Goal: Communication & Community: Share content

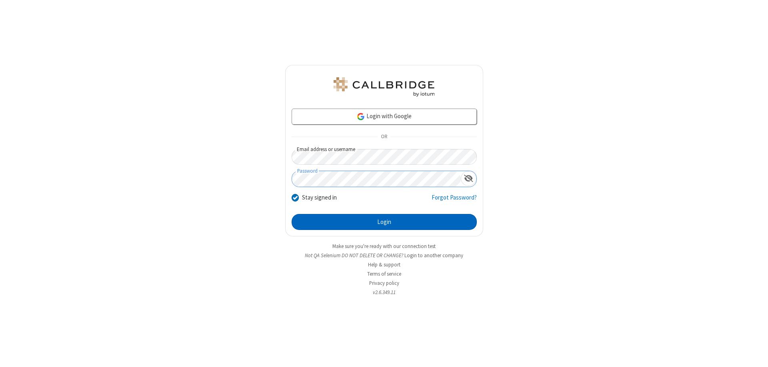
click at [384, 222] on button "Login" at bounding box center [384, 222] width 185 height 16
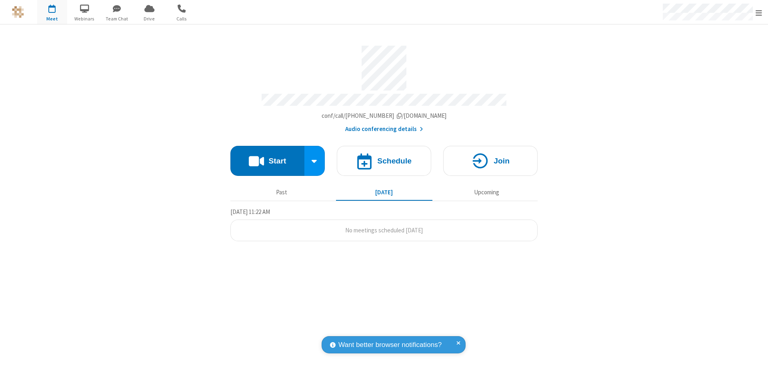
click at [267, 157] on button "Start" at bounding box center [267, 161] width 74 height 30
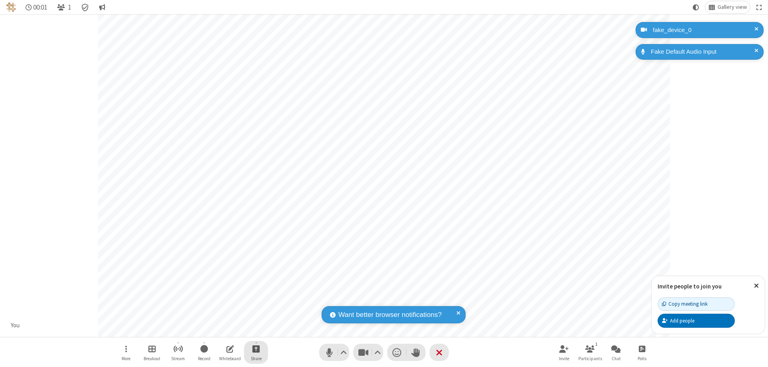
click at [256, 348] on span "Start sharing" at bounding box center [256, 348] width 8 height 10
click at [256, 299] on span "Share additional camera" at bounding box center [260, 301] width 59 height 7
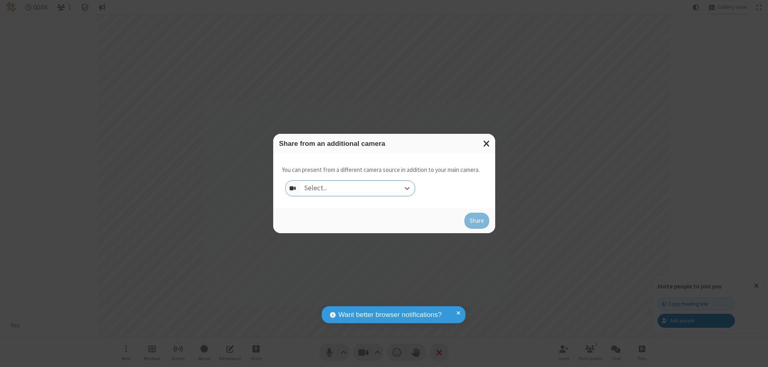
click at [357, 188] on div "Select..." at bounding box center [357, 187] width 115 height 15
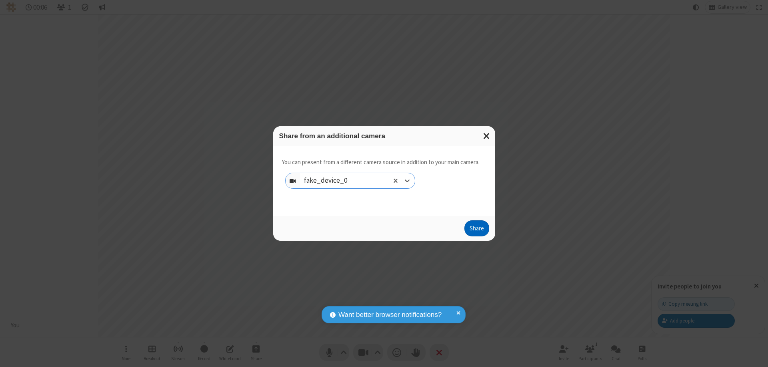
click at [477, 230] on button "Share" at bounding box center [477, 228] width 25 height 16
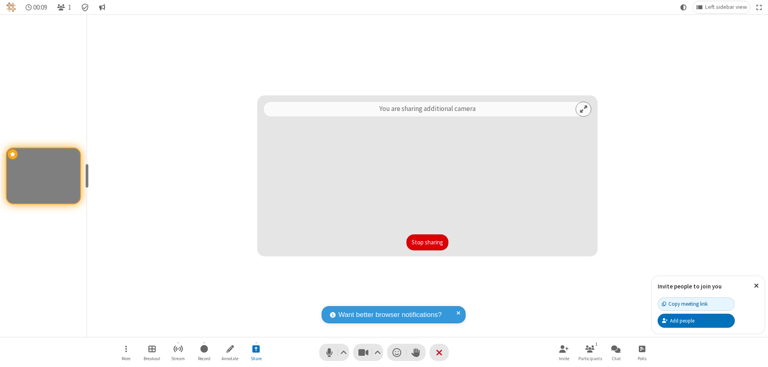
click at [427, 242] on button "Stop sharing" at bounding box center [428, 242] width 42 height 16
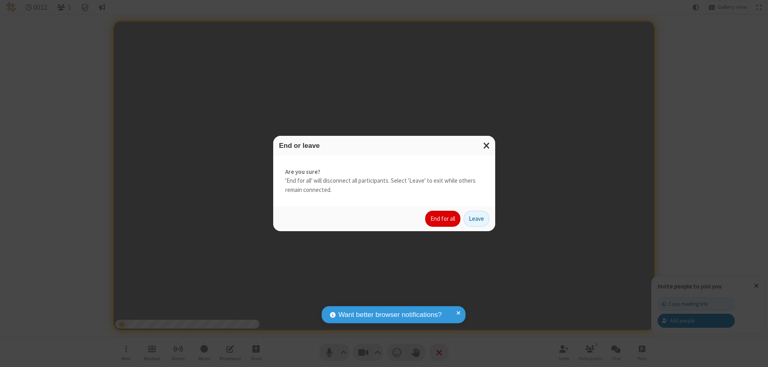
click at [443, 218] on button "End for all" at bounding box center [442, 218] width 35 height 16
